Goal: Task Accomplishment & Management: Use online tool/utility

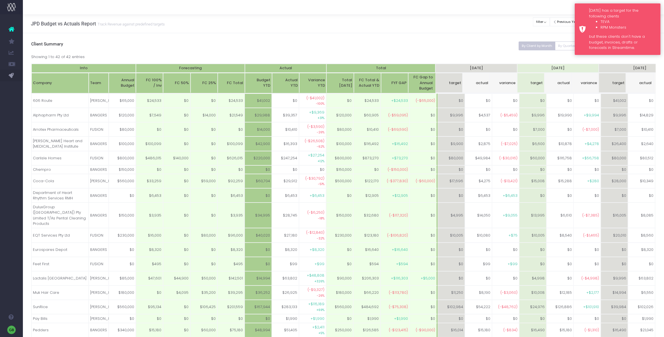
click at [583, 17] on div "[DATE] has a target for the following clients TEVA RPM Monsters but these clien…" at bounding box center [618, 29] width 86 height 52
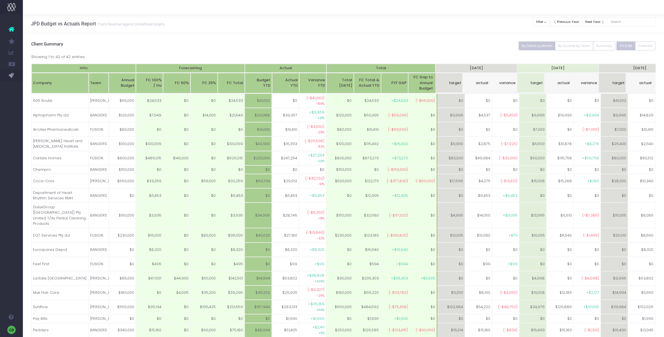
click at [44, 84] on span "New Forecast" at bounding box center [38, 87] width 14 height 10
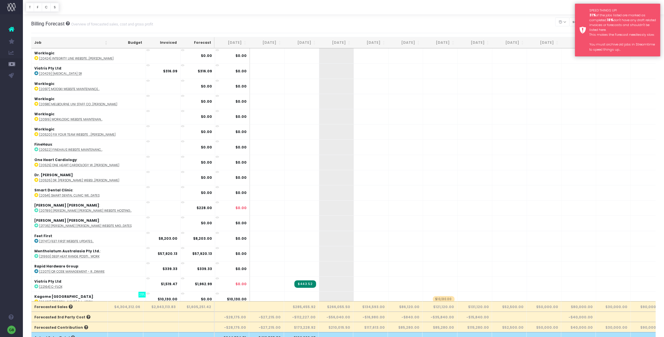
click at [583, 9] on div "SPEED THINGS UP! 31% of the jobs listed are marked as completed. 18% don't have…" at bounding box center [618, 29] width 86 height 53
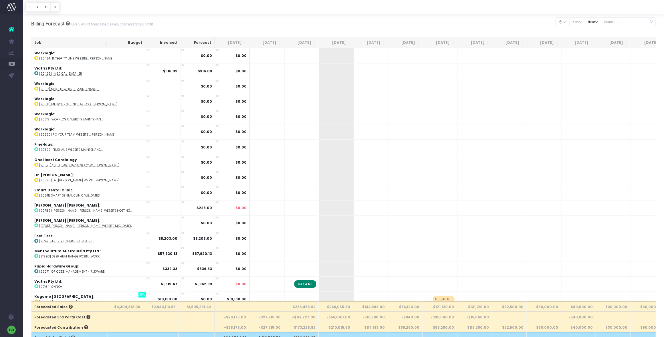
click at [582, 26] on div "sort Sort by Job Name Desc Sort by Client Name Asc" at bounding box center [577, 22] width 16 height 12
click at [600, 23] on button "filter" at bounding box center [593, 21] width 17 height 9
click at [596, 39] on span at bounding box center [592, 39] width 5 height 5
click at [599, 39] on input "All" at bounding box center [601, 39] width 4 height 4
checkbox input "false"
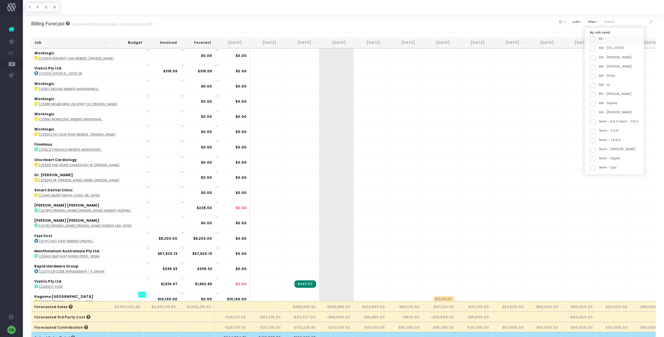
checkbox input "false"
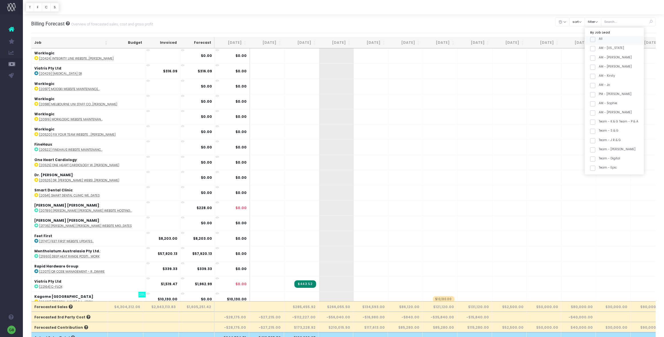
checkbox input "false"
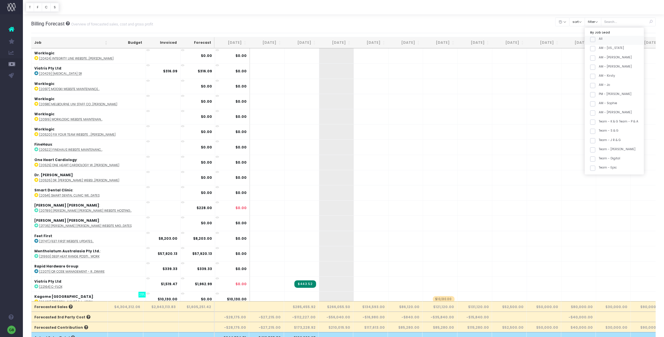
checkbox input "false"
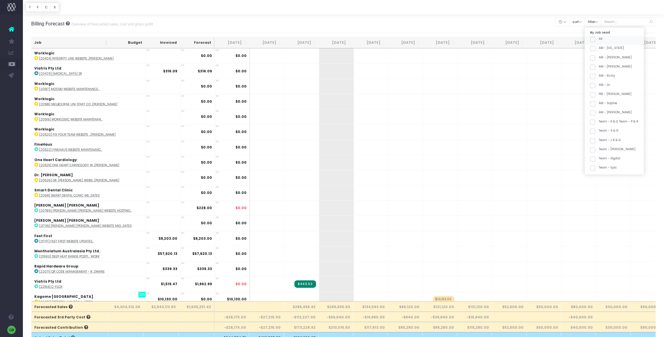
checkbox input "false"
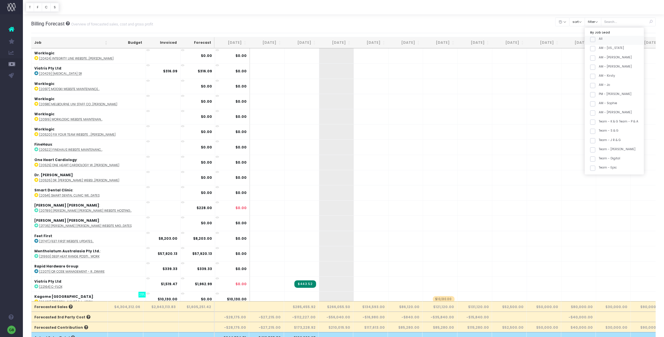
checkbox input "false"
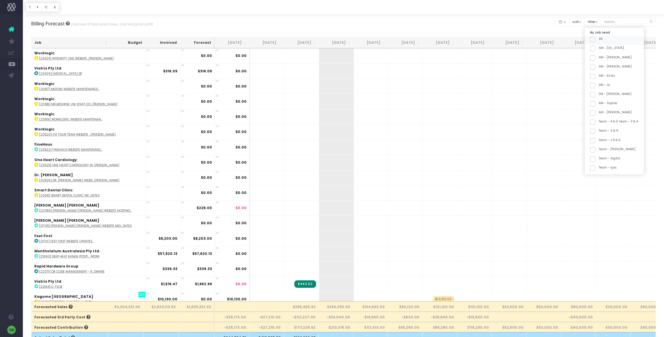
checkbox input "false"
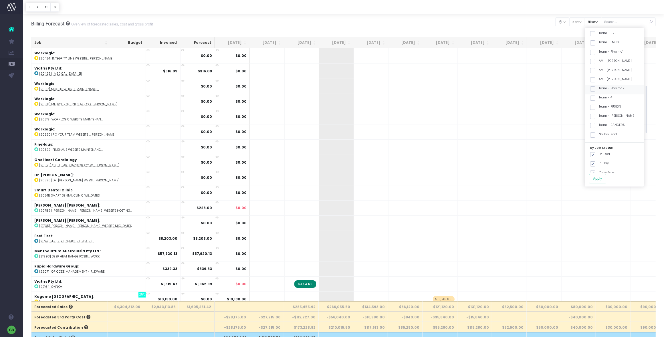
click at [596, 88] on span at bounding box center [592, 88] width 5 height 5
click at [599, 88] on input "Team - Pharma2" at bounding box center [601, 88] width 4 height 4
checkbox input "true"
click at [596, 123] on span at bounding box center [592, 125] width 5 height 5
click at [599, 123] on input "Team - BANGERS" at bounding box center [601, 125] width 4 height 4
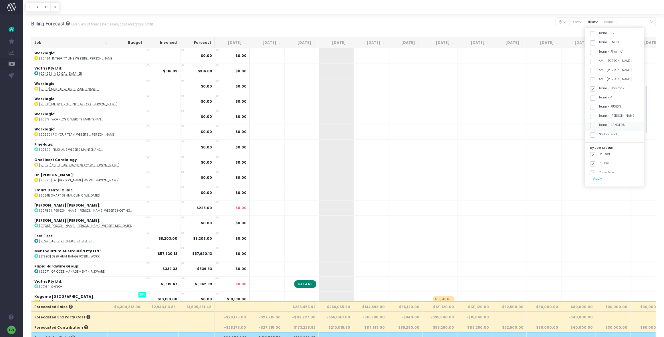
checkbox input "true"
click at [602, 177] on button "Apply" at bounding box center [597, 178] width 17 height 9
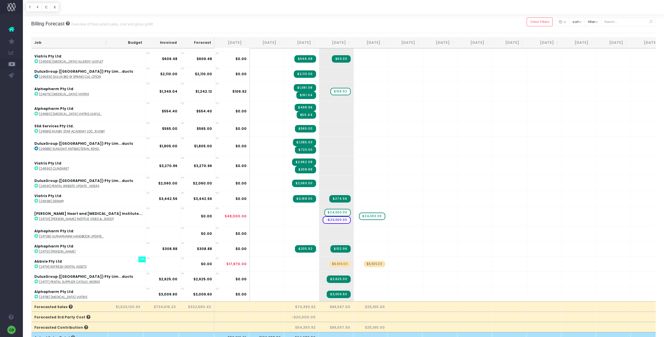
scroll to position [2539, 0]
